Goal: Find contact information: Find contact information

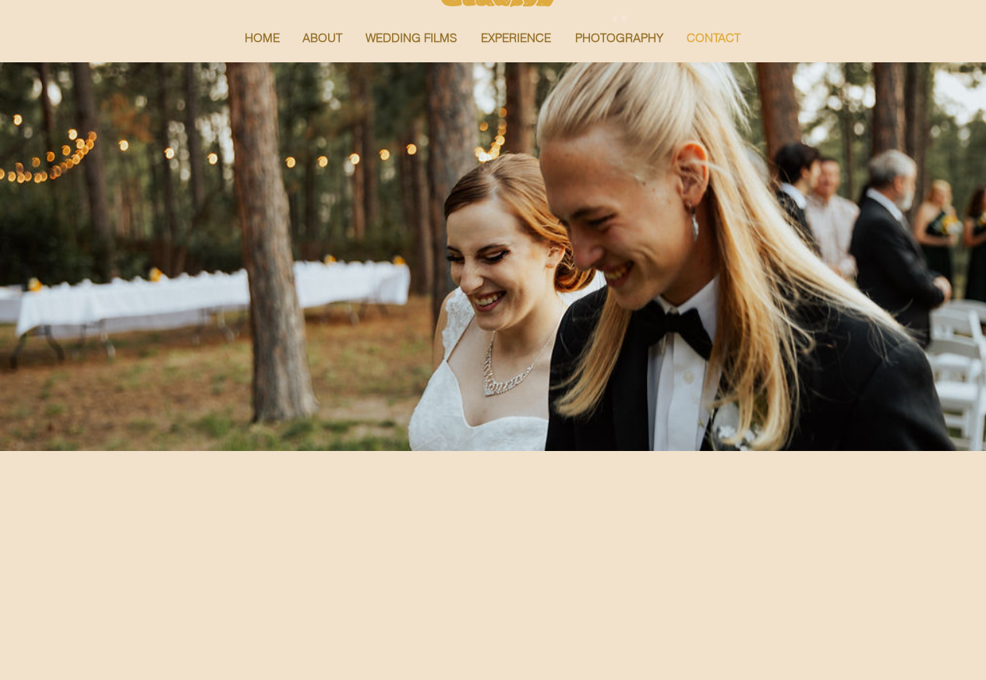
scroll to position [1040, 0]
